Goal: Task Accomplishment & Management: Use online tool/utility

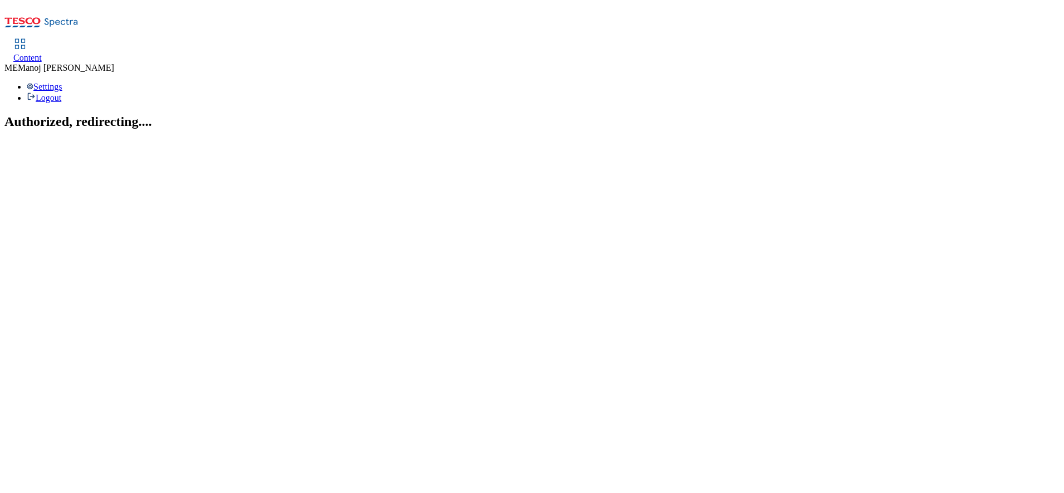
click at [42, 53] on span "Content" at bounding box center [27, 57] width 28 height 9
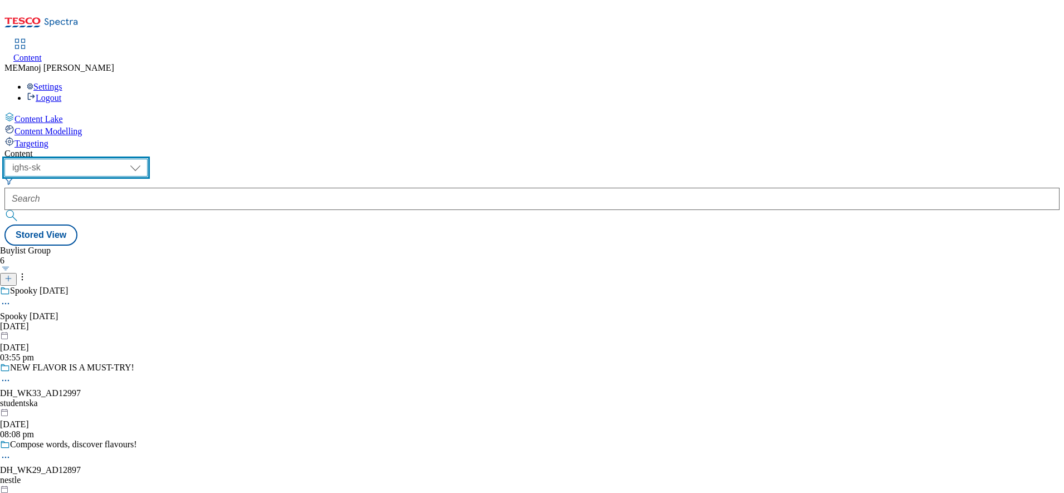
click at [148, 159] on select "ghs-roi ghs-uk ighs-cz ighs-hu ighs-sk" at bounding box center [75, 168] width 143 height 18
select select "ghs-roi"
click at [145, 159] on select "ghs-roi ghs-uk ighs-cz ighs-hu ighs-sk" at bounding box center [75, 168] width 143 height 18
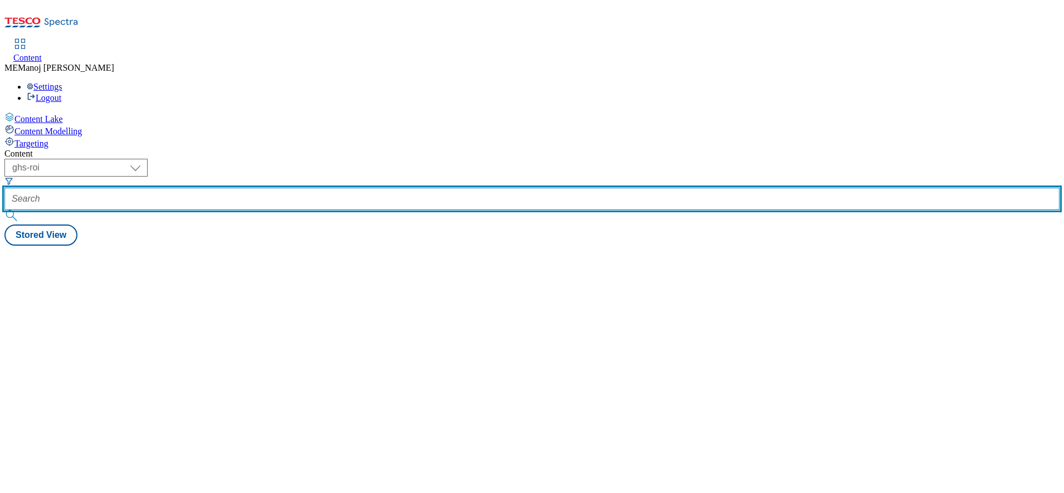
click at [256, 188] on input "text" at bounding box center [531, 199] width 1055 height 22
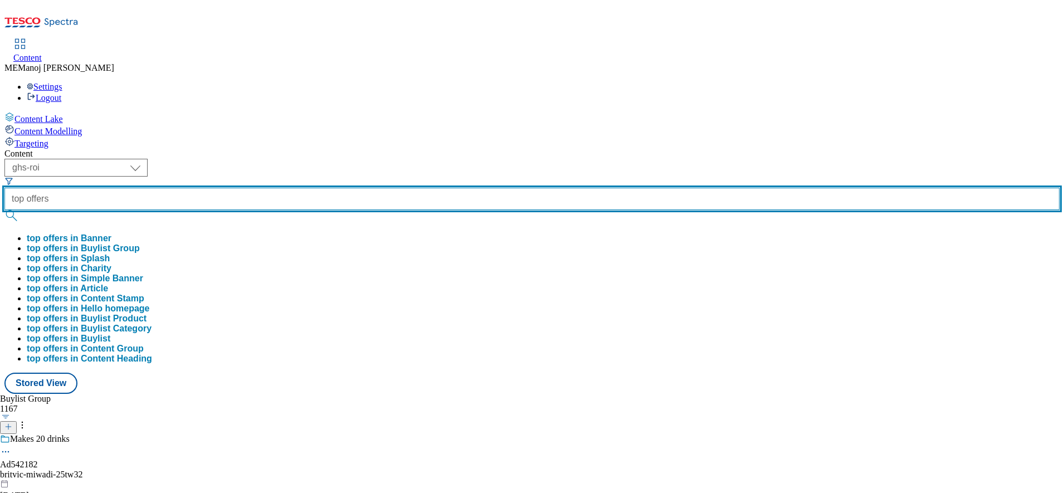
type input "top offers"
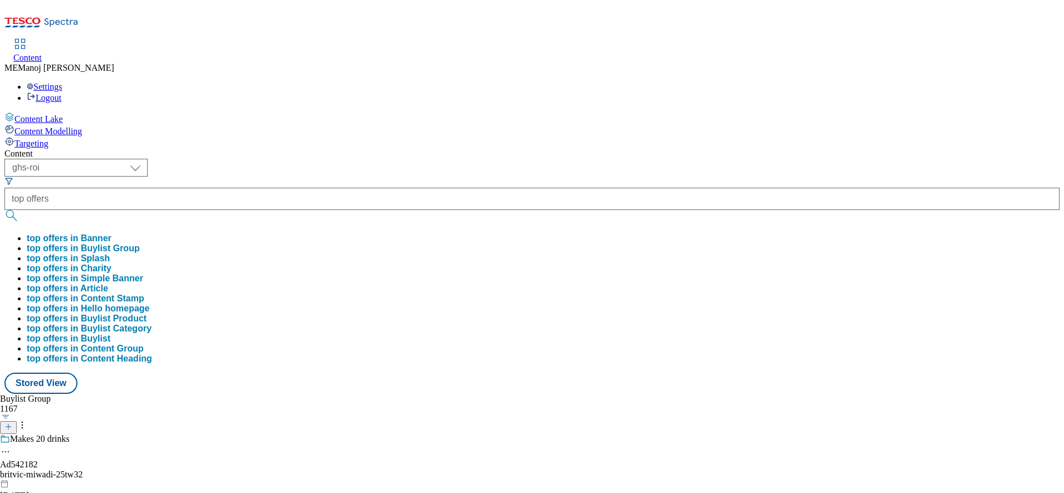
click at [140, 243] on button "top offers in Buylist Group" at bounding box center [83, 248] width 113 height 10
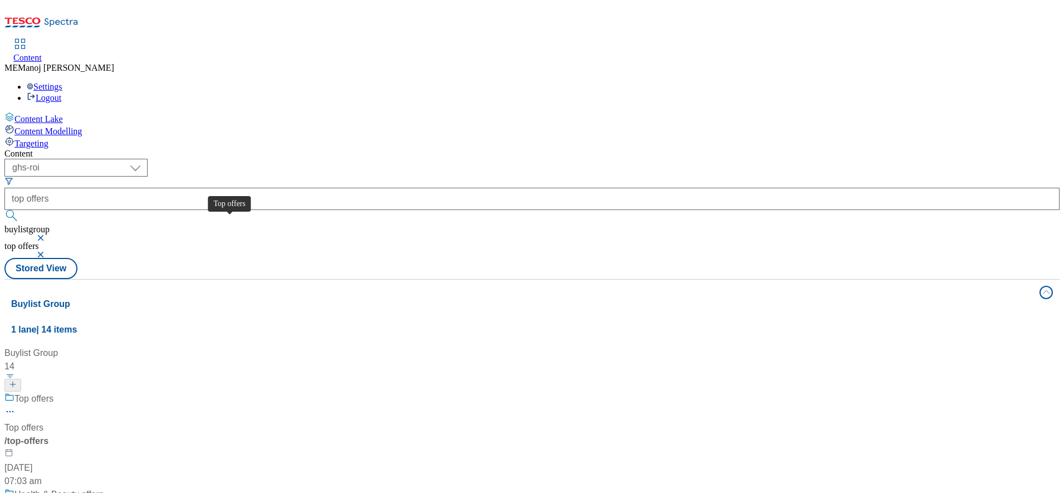
click at [53, 392] on div "Top offers" at bounding box center [33, 398] width 39 height 13
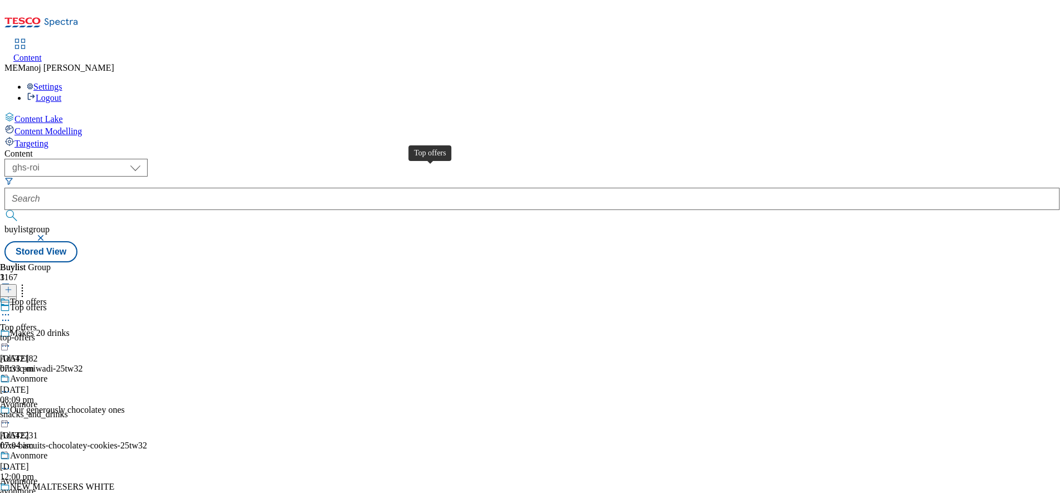
click at [47, 297] on div "Top offers" at bounding box center [28, 302] width 37 height 10
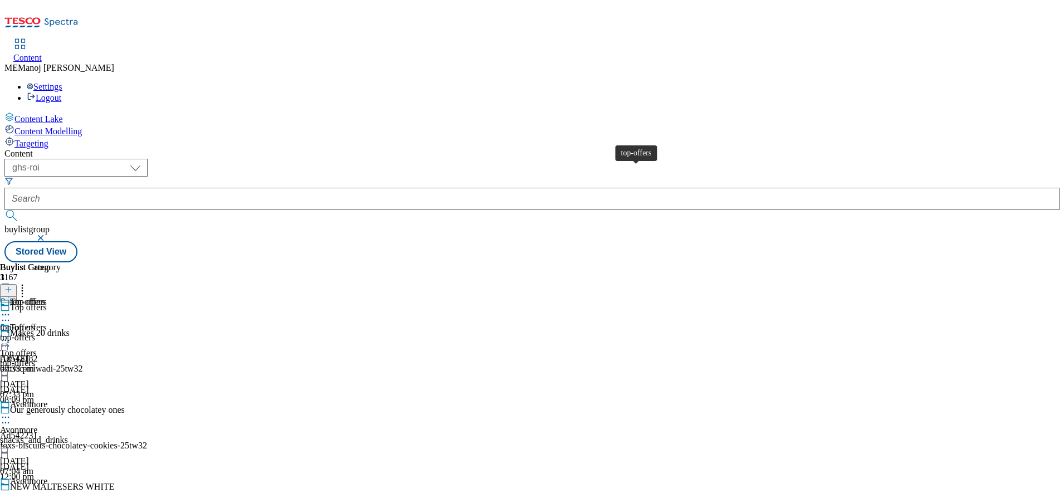
click at [45, 297] on div "top-offers" at bounding box center [27, 302] width 35 height 10
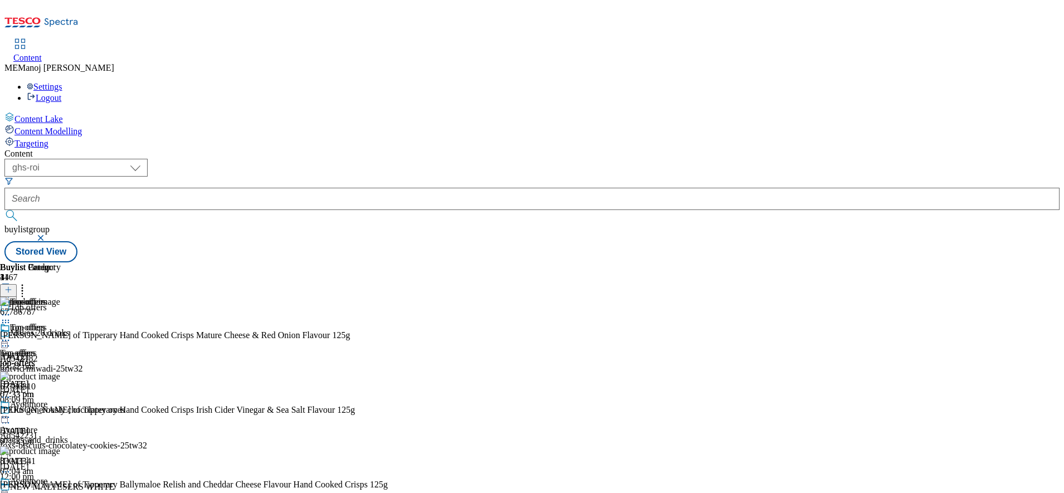
click at [28, 282] on icon at bounding box center [22, 287] width 11 height 11
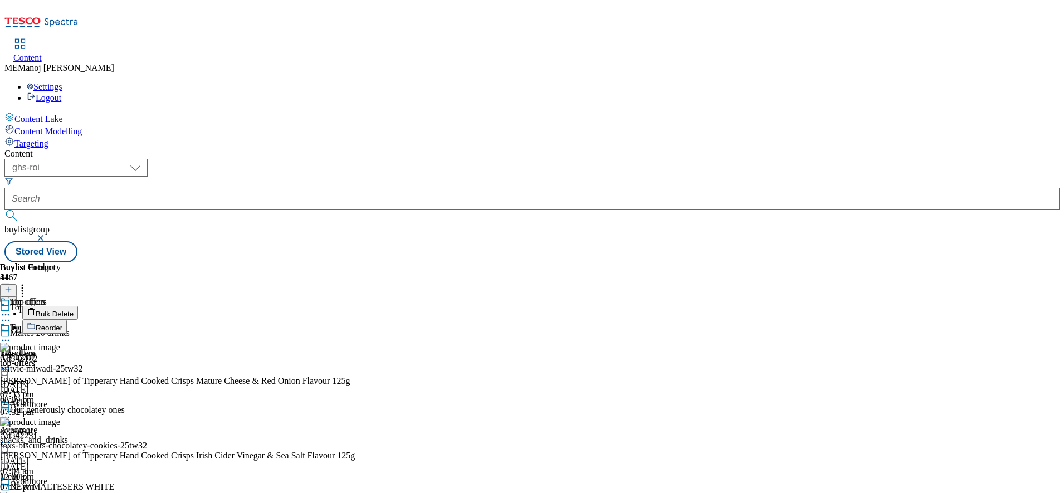
click at [31, 323] on icon at bounding box center [29, 323] width 3 height 1
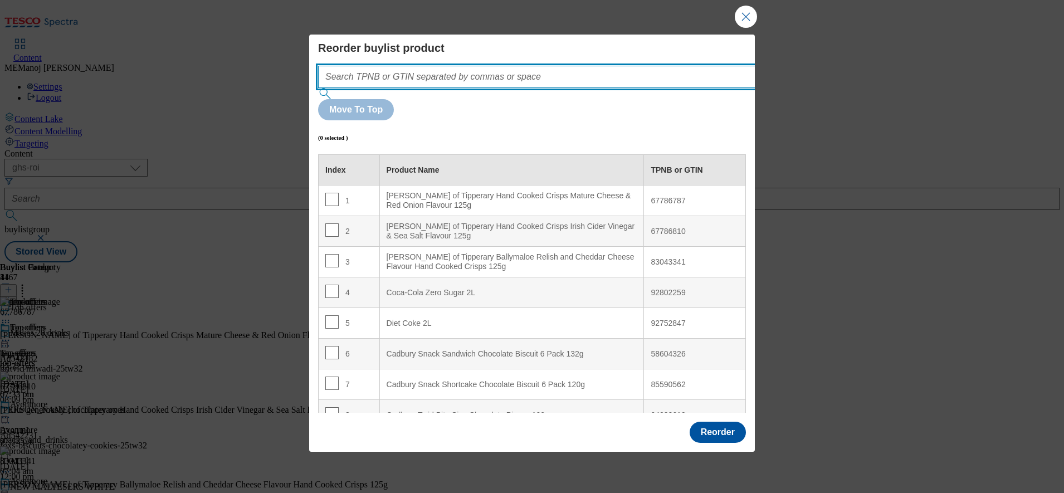
click at [615, 88] on input "Modal" at bounding box center [553, 77] width 471 height 22
paste input "67786787 67786810 83043341 92802259 92752847 58604326 85590562 94032619 9643100…"
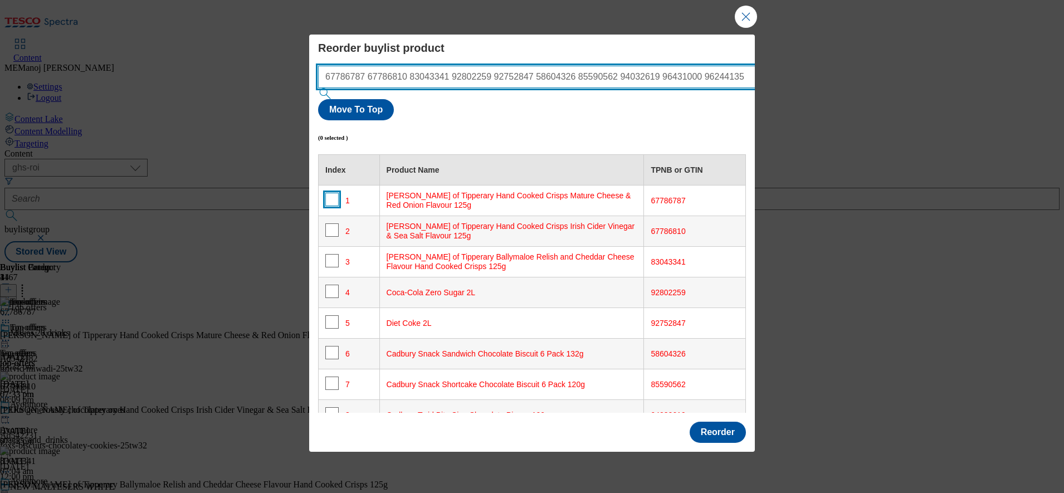
type input "67786787 67786810 83043341 92802259 92752847 58604326 85590562 94032619 9643100…"
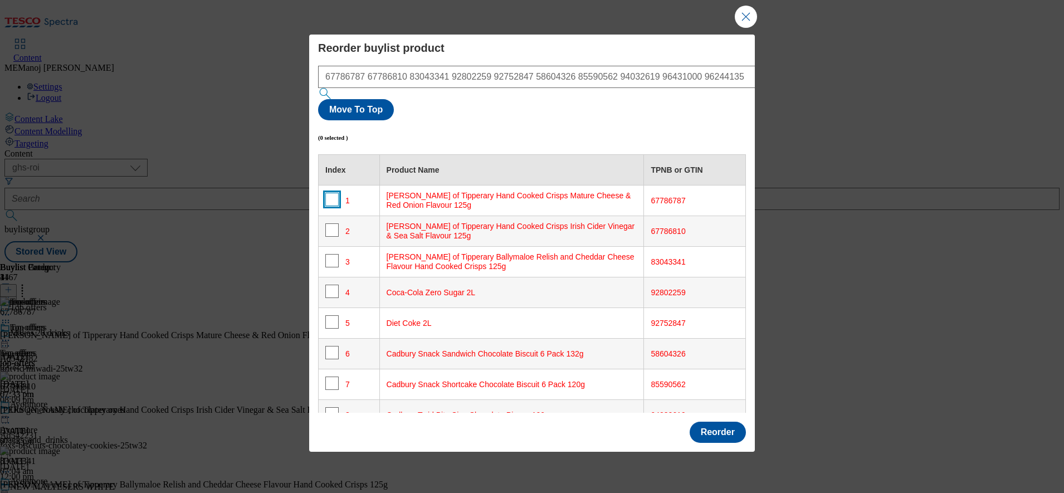
click at [327, 193] on input "Modal" at bounding box center [331, 199] width 13 height 13
checkbox input "true"
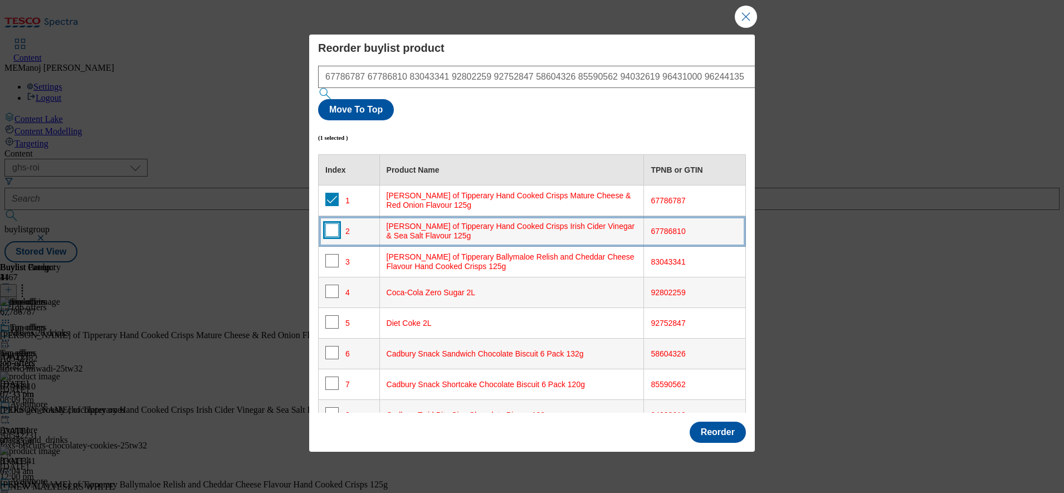
click at [330, 223] on input "Modal" at bounding box center [331, 229] width 13 height 13
checkbox input "true"
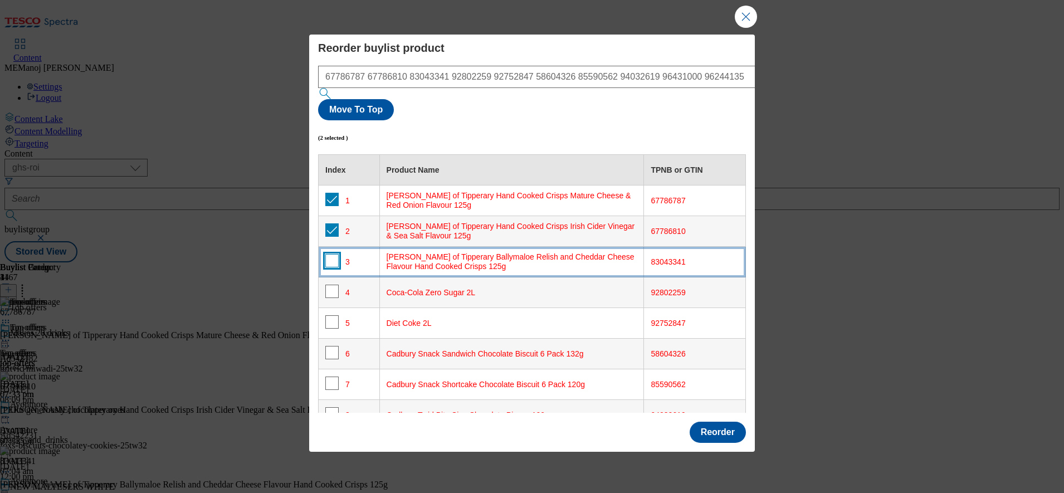
click at [332, 254] on input "Modal" at bounding box center [331, 260] width 13 height 13
checkbox input "true"
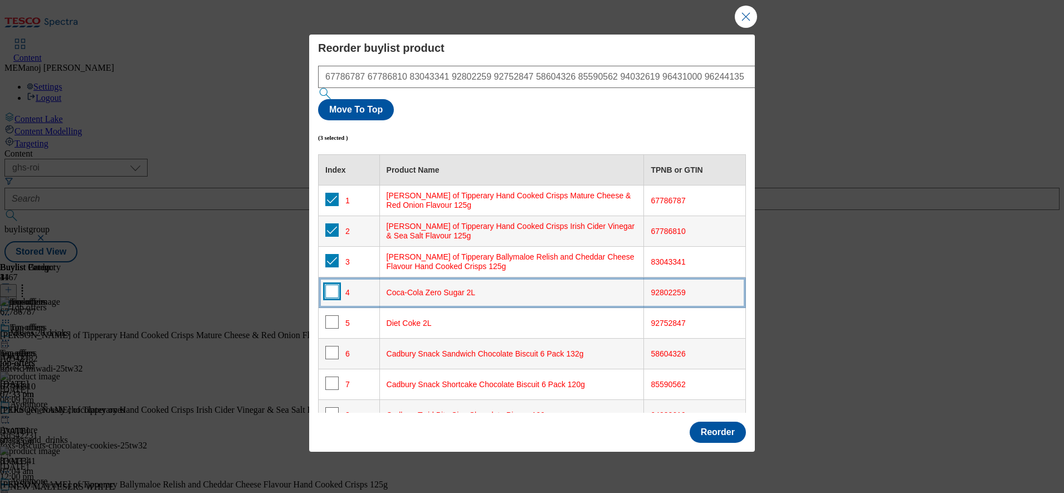
click at [332, 285] on input "Modal" at bounding box center [331, 291] width 13 height 13
checkbox input "true"
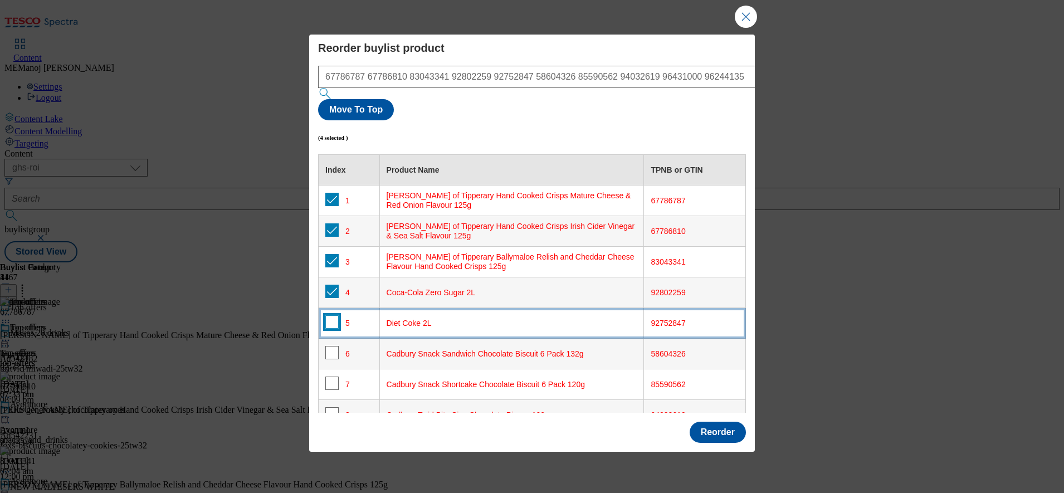
click at [330, 315] on input "Modal" at bounding box center [331, 321] width 13 height 13
checkbox input "true"
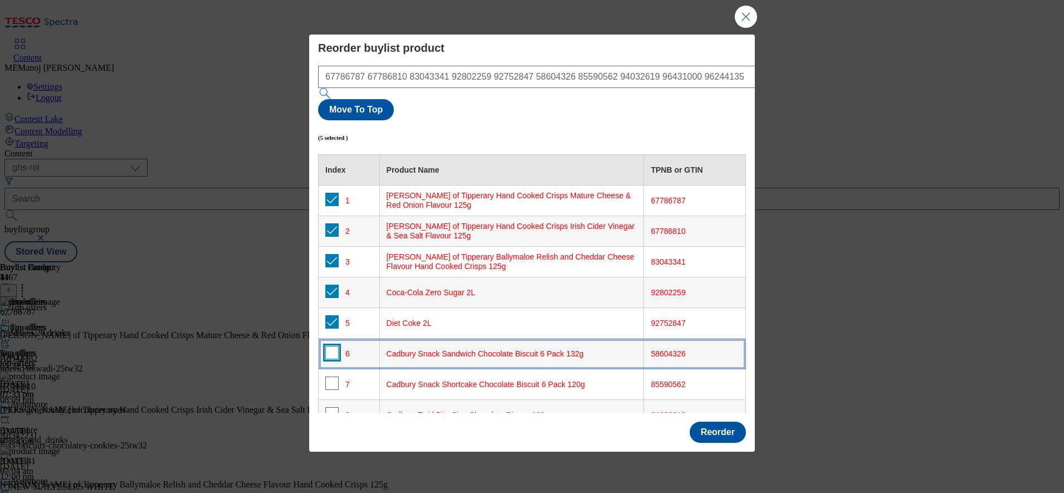
click at [329, 346] on input "Modal" at bounding box center [331, 352] width 13 height 13
checkbox input "true"
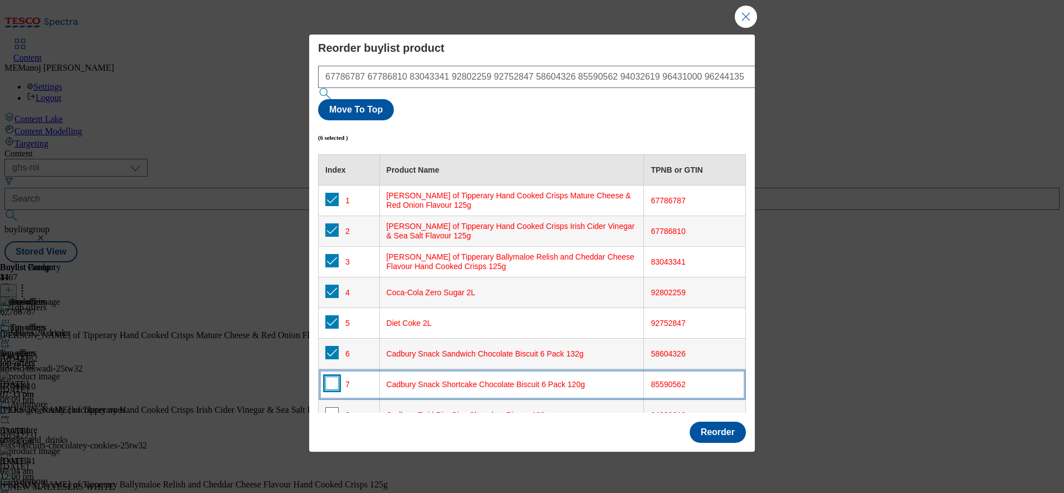
click at [331, 377] on input "Modal" at bounding box center [331, 383] width 13 height 13
checkbox input "true"
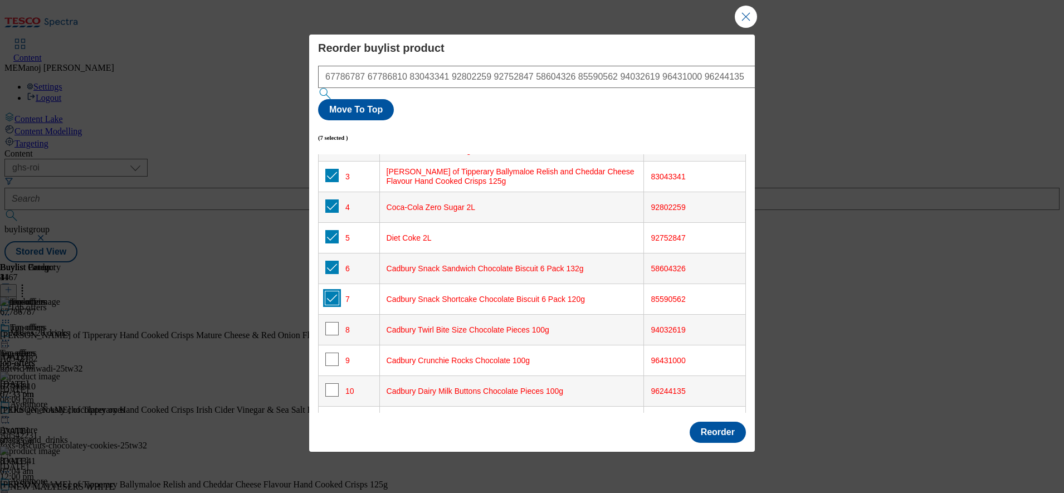
scroll to position [86, 0]
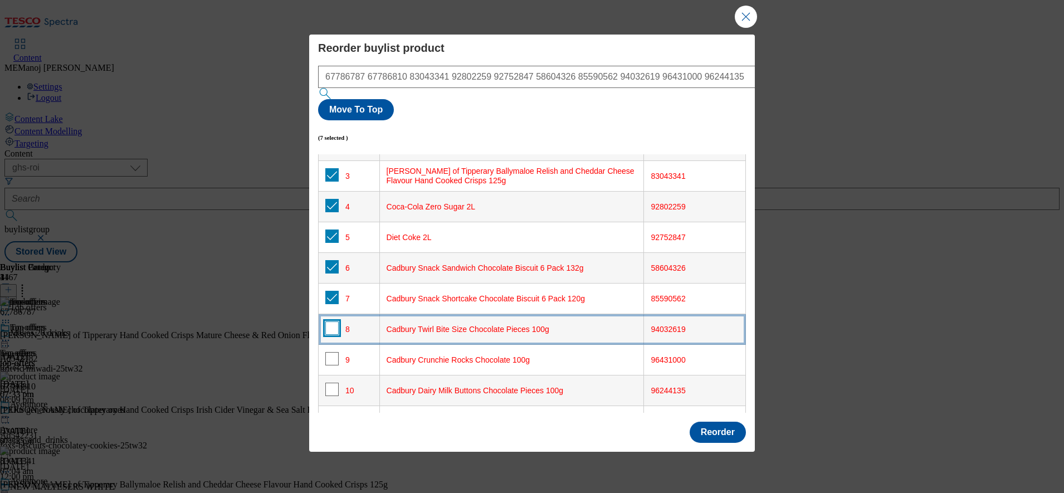
click at [334, 321] on input "Modal" at bounding box center [331, 327] width 13 height 13
checkbox input "true"
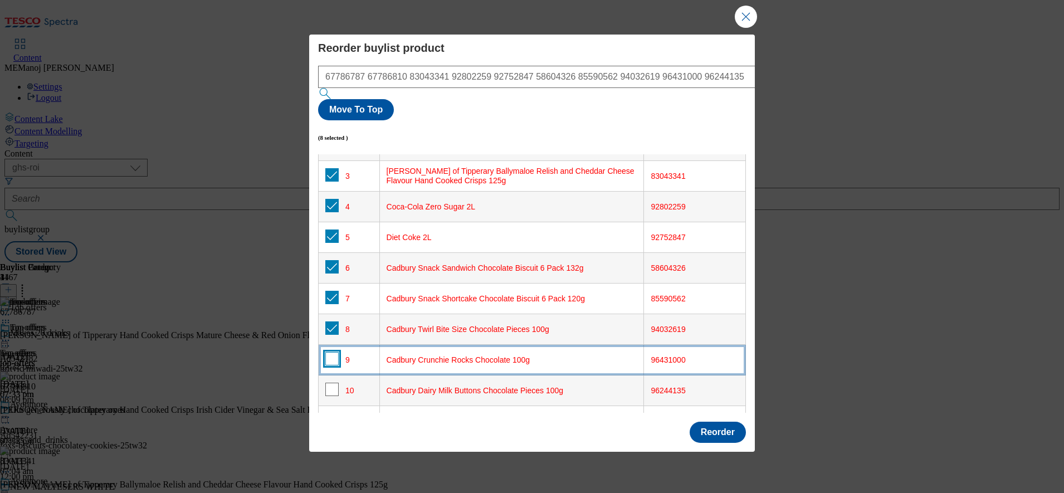
click at [332, 352] on input "Modal" at bounding box center [331, 358] width 13 height 13
checkbox input "true"
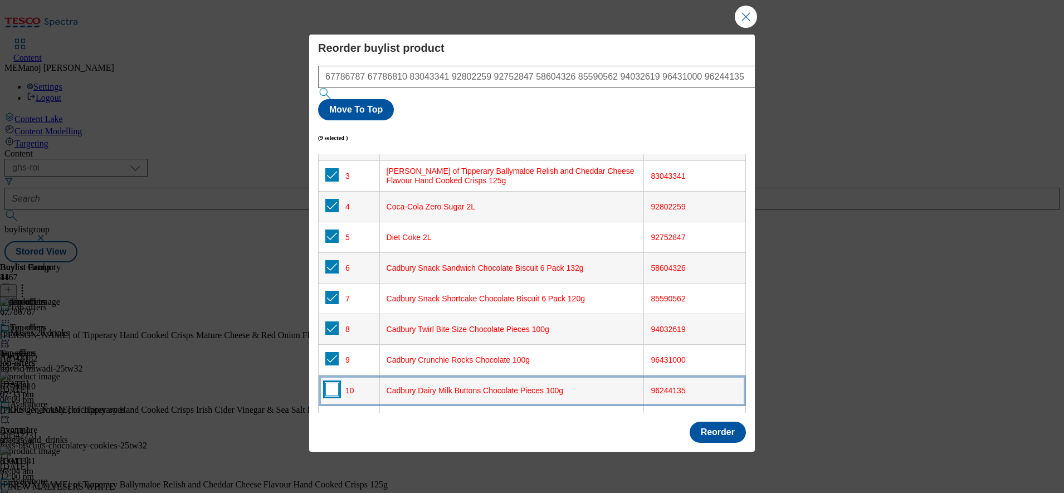
click at [332, 383] on input "Modal" at bounding box center [331, 389] width 13 height 13
checkbox input "true"
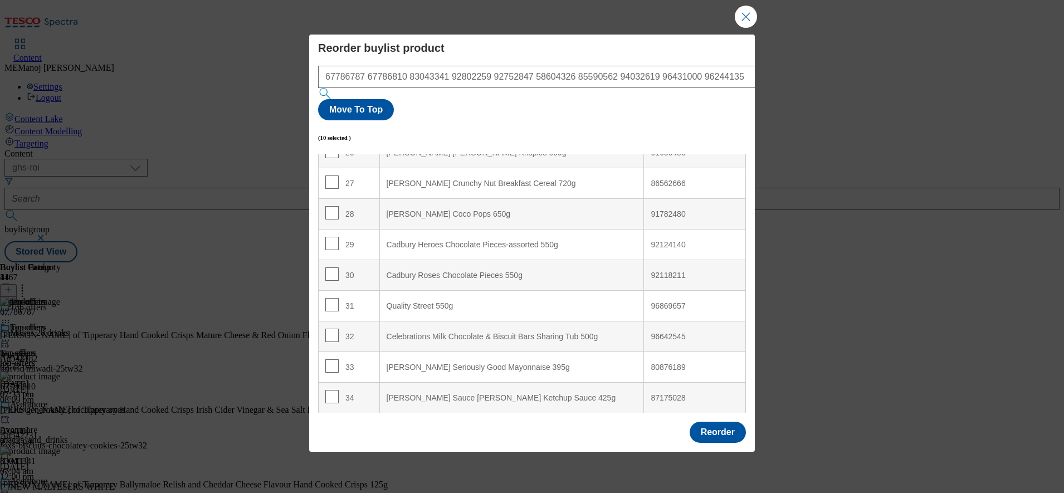
scroll to position [1121, 0]
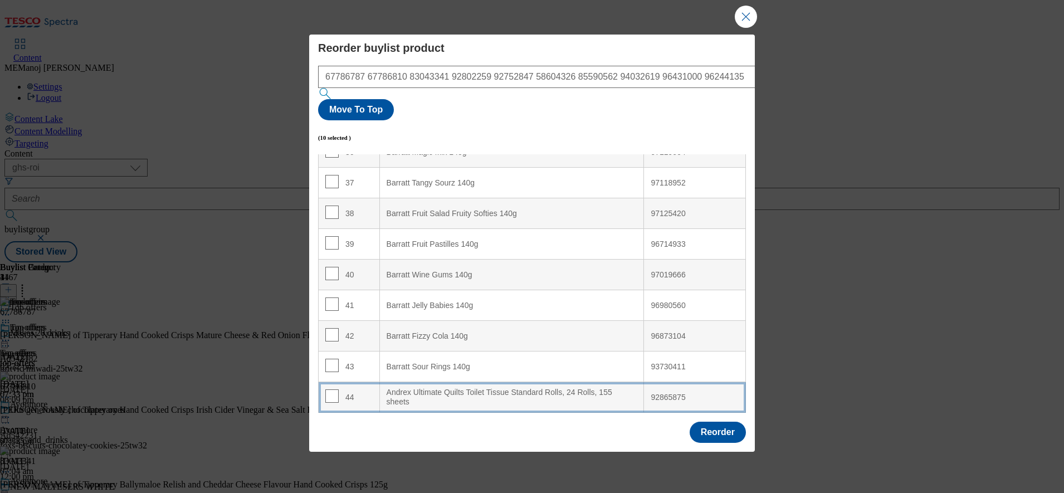
click at [367, 389] on div "44" at bounding box center [348, 397] width 47 height 16
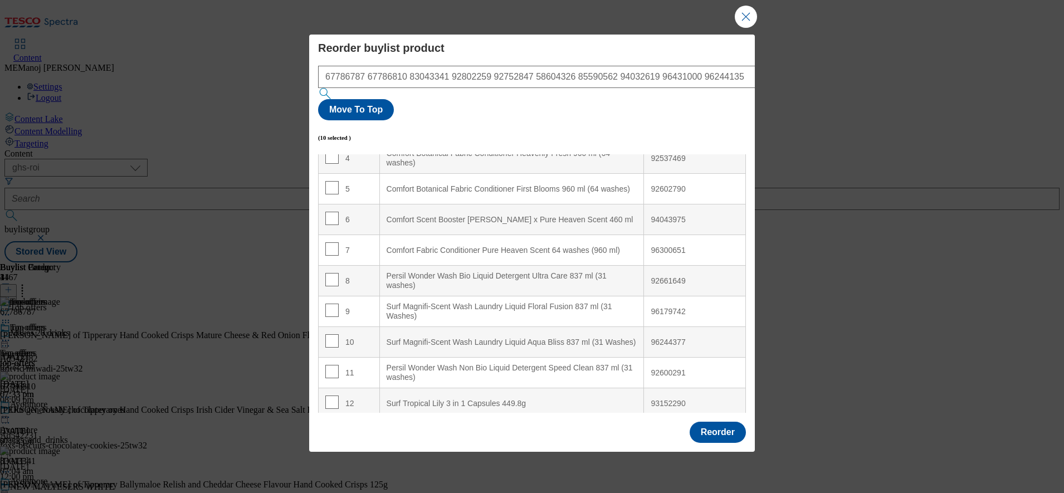
scroll to position [0, 0]
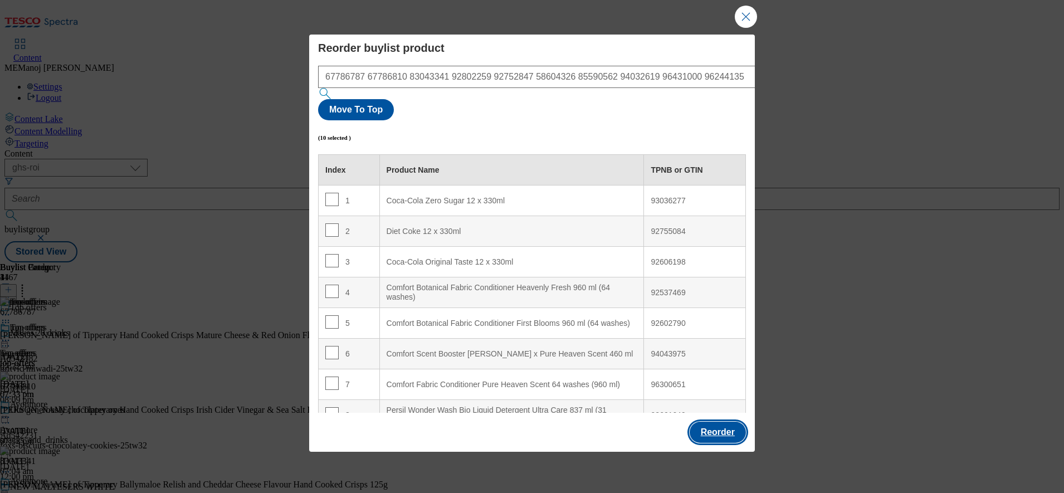
click at [708, 422] on button "Reorder" at bounding box center [718, 432] width 56 height 21
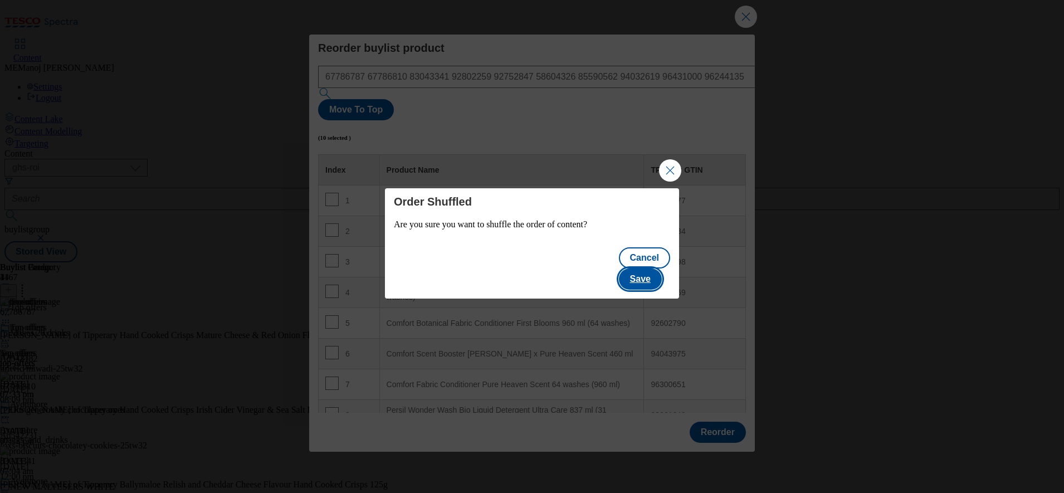
click at [636, 269] on button "Save" at bounding box center [640, 279] width 43 height 21
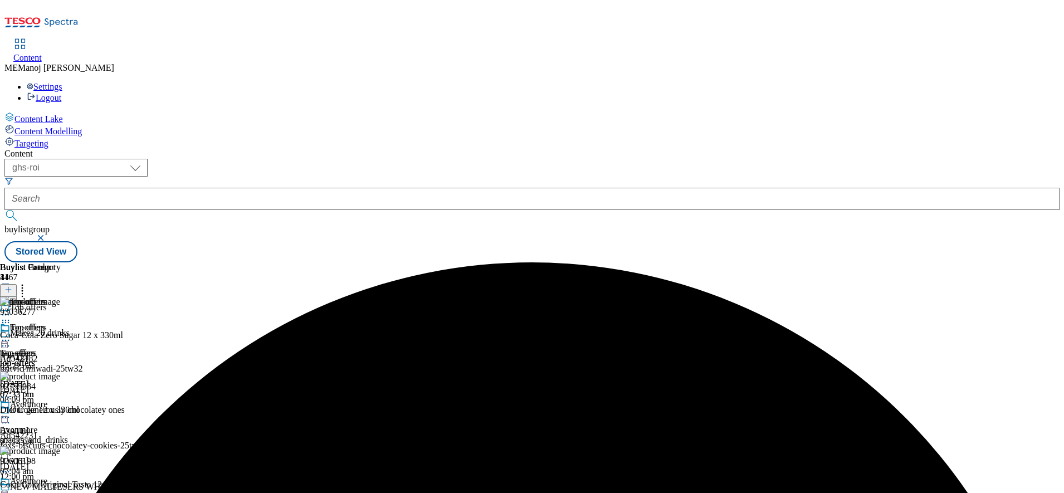
click at [11, 335] on icon at bounding box center [5, 340] width 11 height 11
click at [70, 462] on span "Un-publish" at bounding box center [53, 466] width 36 height 8
click at [11, 335] on icon at bounding box center [5, 340] width 11 height 11
click at [72, 424] on span "Un-preview" at bounding box center [53, 428] width 37 height 8
click at [11, 335] on icon at bounding box center [5, 340] width 11 height 11
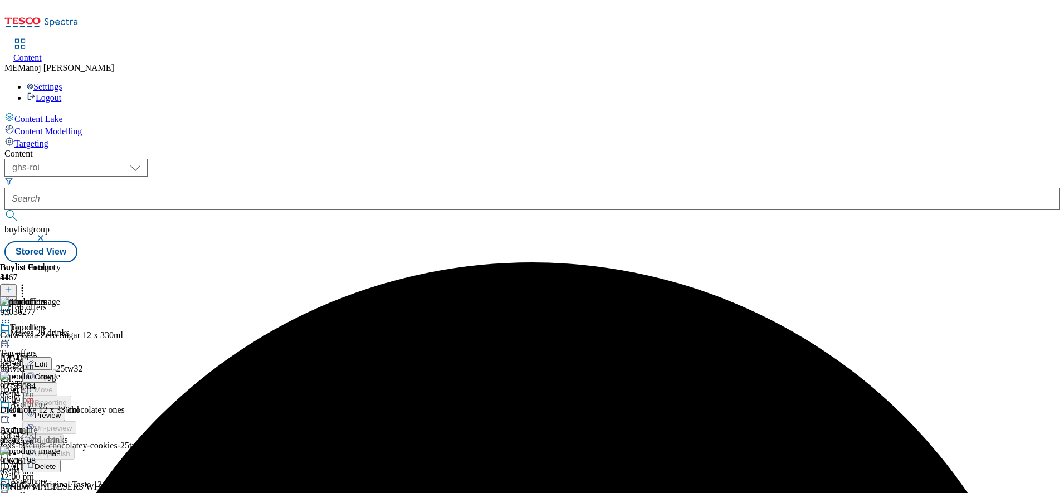
click at [61, 411] on span "Preview" at bounding box center [48, 415] width 26 height 8
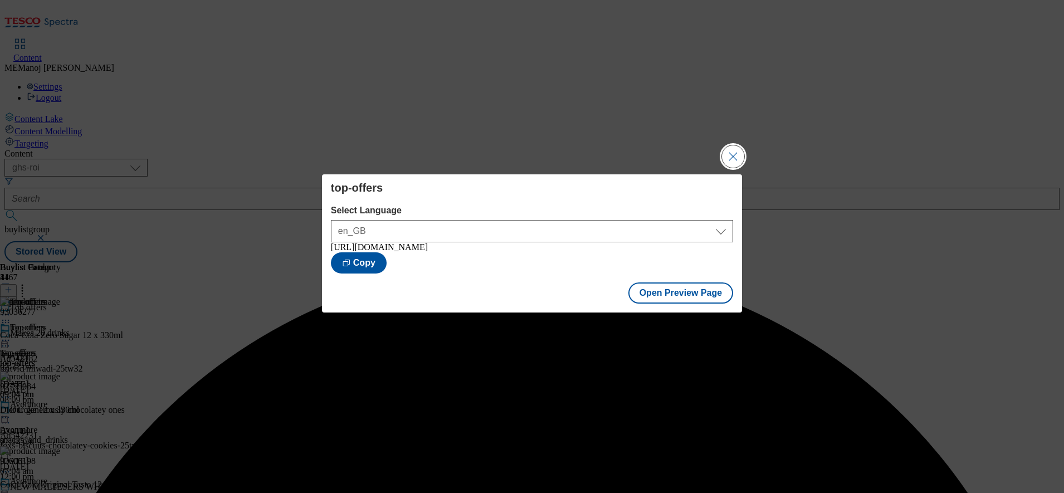
click at [732, 162] on button "Close Modal" at bounding box center [733, 156] width 22 height 22
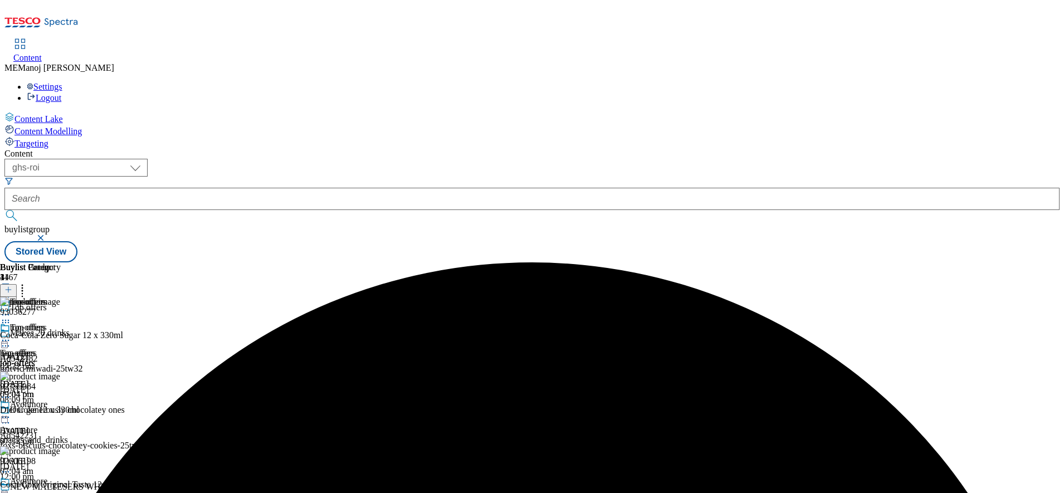
click at [4, 340] on circle at bounding box center [3, 341] width 2 height 2
click at [59, 450] on span "Publish" at bounding box center [47, 454] width 25 height 8
